Goal: Task Accomplishment & Management: Manage account settings

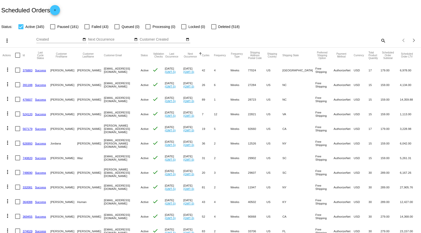
click at [382, 40] on mat-icon "search" at bounding box center [383, 41] width 6 height 8
click at [321, 40] on input "Search" at bounding box center [333, 40] width 105 height 4
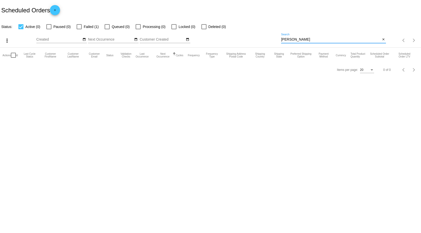
type input "[PERSON_NAME]"
click at [78, 26] on div at bounding box center [79, 26] width 5 height 5
click at [79, 29] on input "Failed (1)" at bounding box center [79, 29] width 0 height 0
checkbox input "true"
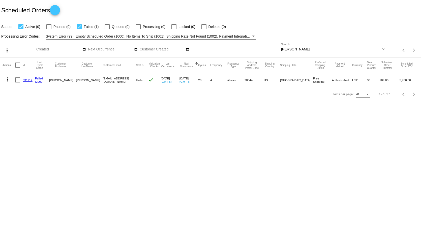
click at [26, 81] on link "631712" at bounding box center [28, 79] width 10 height 3
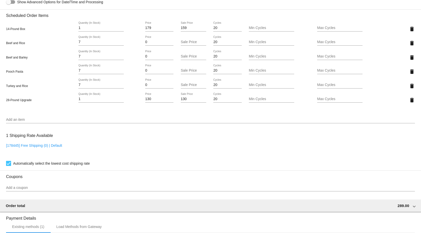
scroll to position [464, 0]
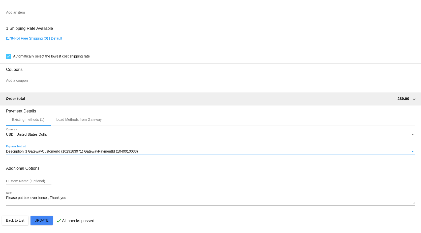
click at [43, 152] on span "Description () GatewayCustomerId (1029183971) GatewayPaymentId (1040010033)" at bounding box center [72, 151] width 132 height 4
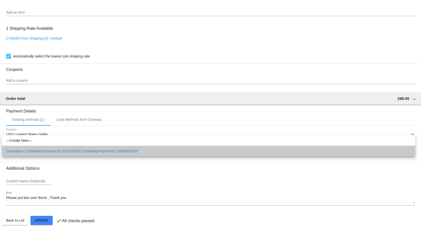
click at [43, 152] on span "Description () GatewayCustomerId (1029183971) GatewayPaymentId (1040010033)" at bounding box center [208, 151] width 405 height 11
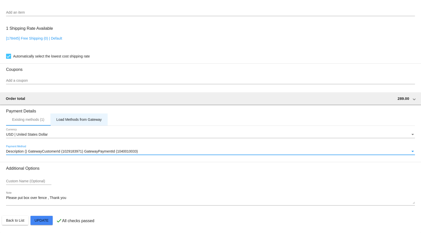
click at [87, 118] on div "Load Methods from Gateway" at bounding box center [78, 120] width 45 height 4
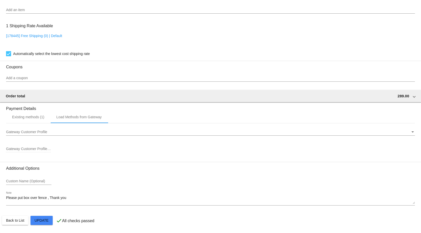
click at [58, 134] on div "Gateway Customer Profile" at bounding box center [208, 132] width 405 height 4
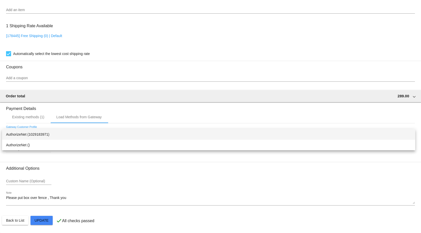
click at [44, 134] on span "AuthorizeNet (1029183971)" at bounding box center [208, 134] width 405 height 11
type input "1029183971"
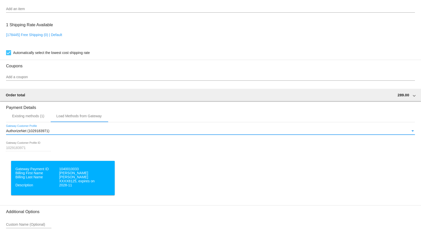
click at [48, 186] on dl "Gateway Payment ID 1040010033 Billing First Name [PERSON_NAME] Billing Last Nam…" at bounding box center [62, 177] width 95 height 20
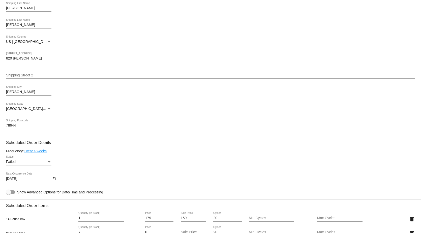
scroll to position [159, 0]
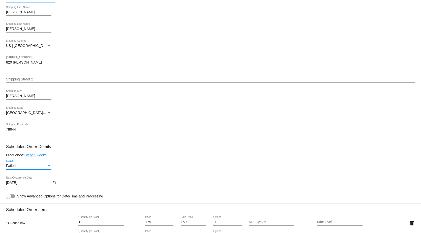
click at [48, 167] on div "Status" at bounding box center [49, 165] width 3 height 1
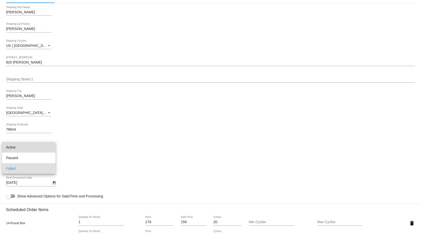
drag, startPoint x: 17, startPoint y: 148, endPoint x: 21, endPoint y: 163, distance: 15.8
click at [17, 149] on span "Active" at bounding box center [28, 147] width 45 height 11
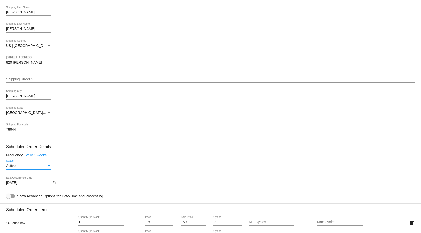
click at [54, 184] on icon "Open calendar" at bounding box center [54, 182] width 3 height 3
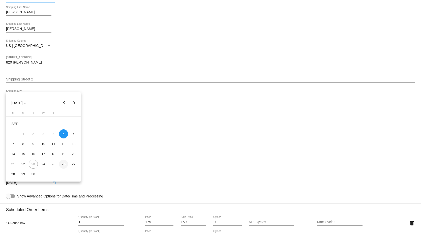
drag, startPoint x: 63, startPoint y: 164, endPoint x: 68, endPoint y: 165, distance: 5.7
click at [63, 164] on div "26" at bounding box center [63, 164] width 9 height 9
type input "[DATE]"
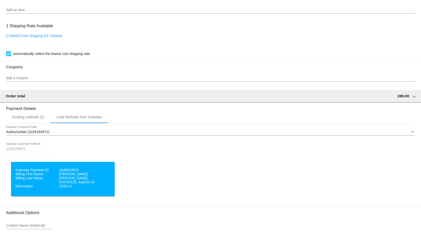
scroll to position [512, 0]
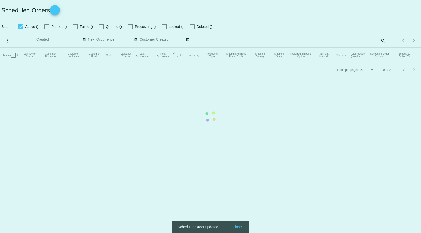
checkbox input "true"
